Goal: Understand process/instructions: Learn how to perform a task or action

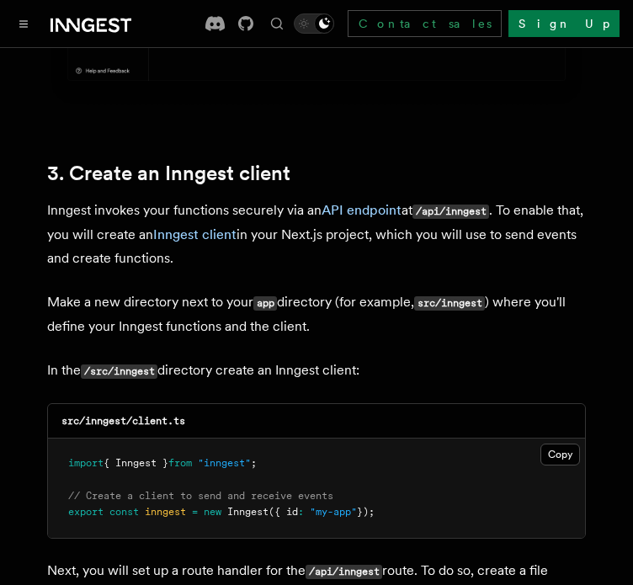
scroll to position [1898, 0]
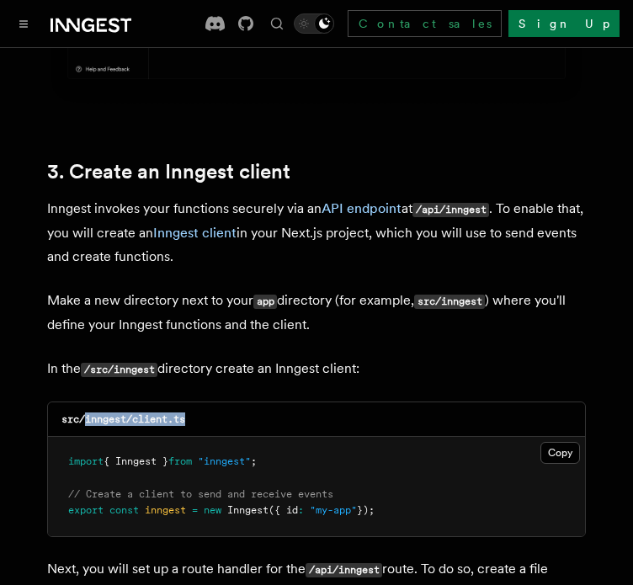
drag, startPoint x: 85, startPoint y: 372, endPoint x: 194, endPoint y: 375, distance: 109.4
click at [194, 402] on div "src/inngest/client.ts" at bounding box center [316, 419] width 537 height 34
copy code "inngest/client.ts"
click at [547, 442] on button "Copy Copied" at bounding box center [560, 453] width 40 height 22
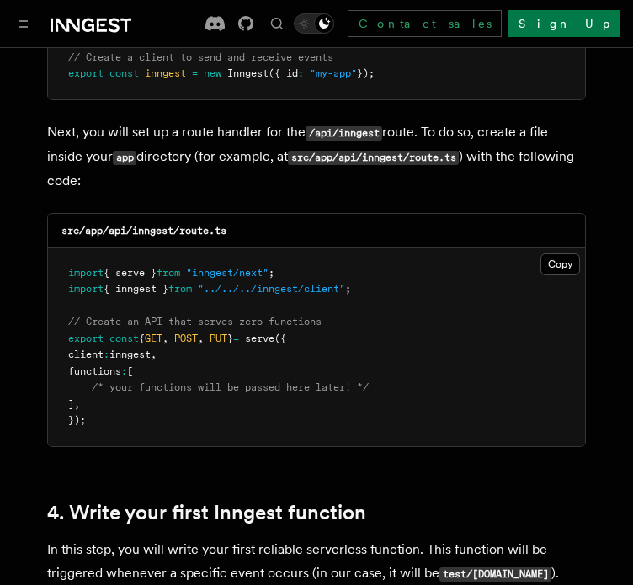
scroll to position [2335, 0]
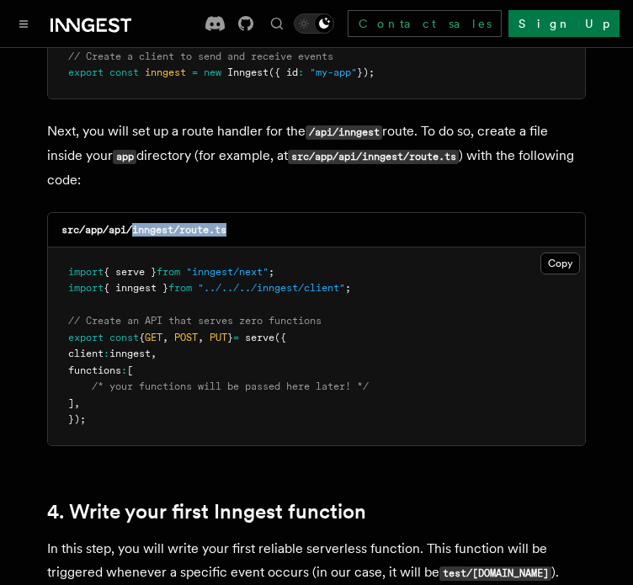
drag, startPoint x: 135, startPoint y: 184, endPoint x: 279, endPoint y: 191, distance: 144.8
click at [279, 213] on div "src/app/api/inngest/route.ts" at bounding box center [316, 230] width 537 height 34
copy code "inngest/route.ts"
click at [551, 252] on button "Copy Copied" at bounding box center [560, 263] width 40 height 22
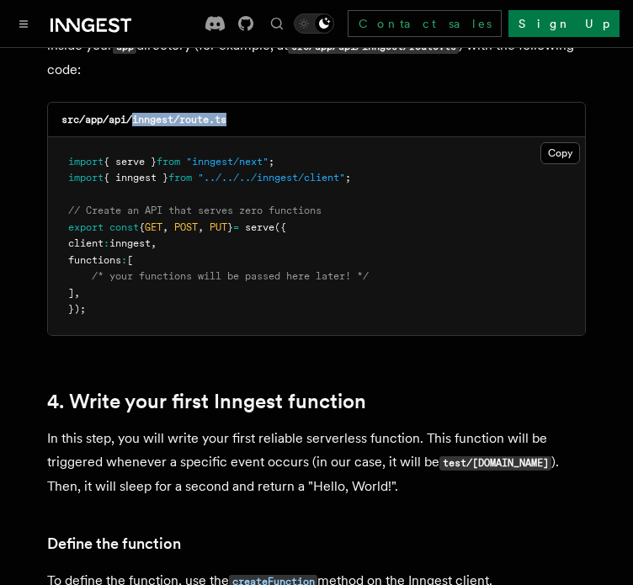
scroll to position [2446, 0]
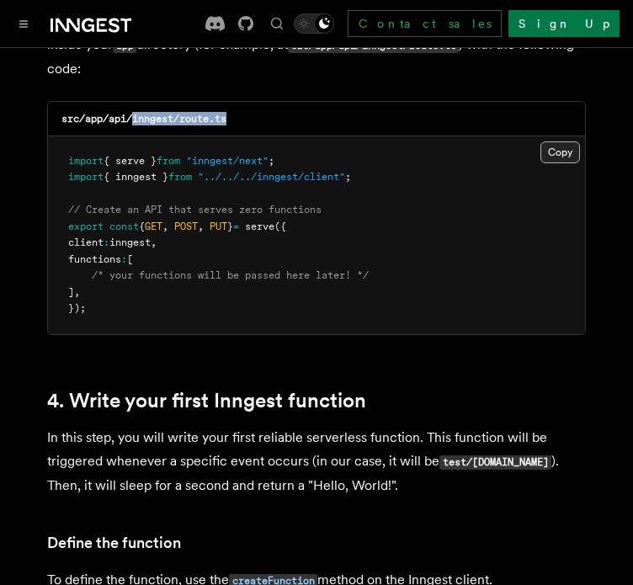
click at [565, 141] on button "Copy Copied" at bounding box center [560, 152] width 40 height 22
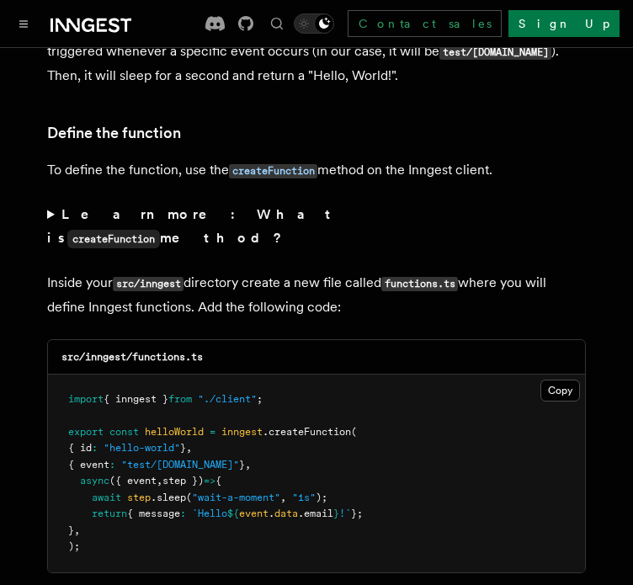
scroll to position [2875, 0]
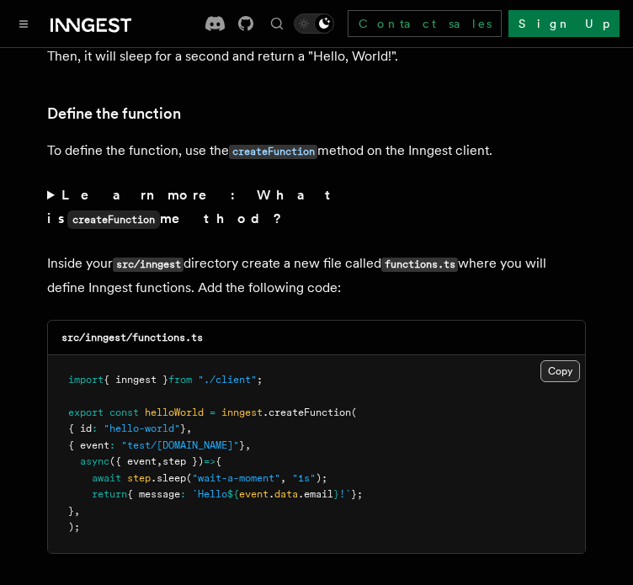
click at [550, 360] on button "Copy Copied" at bounding box center [560, 371] width 40 height 22
click at [78, 23] on icon at bounding box center [68, 25] width 24 height 13
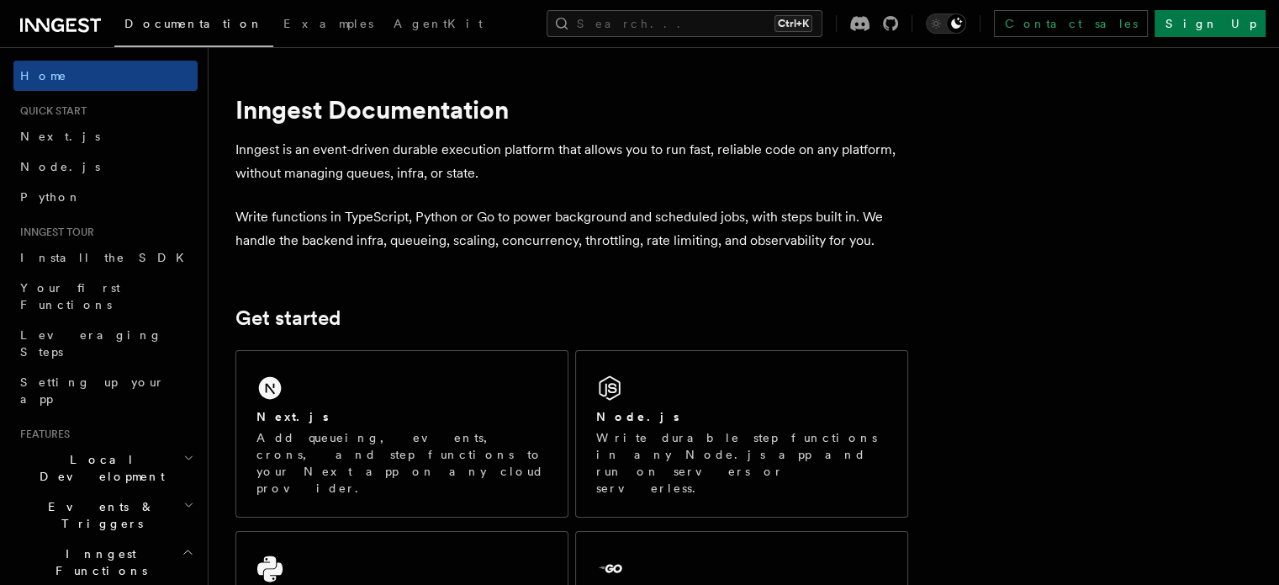
click at [55, 19] on icon at bounding box center [57, 25] width 13 height 13
